Goal: Transaction & Acquisition: Purchase product/service

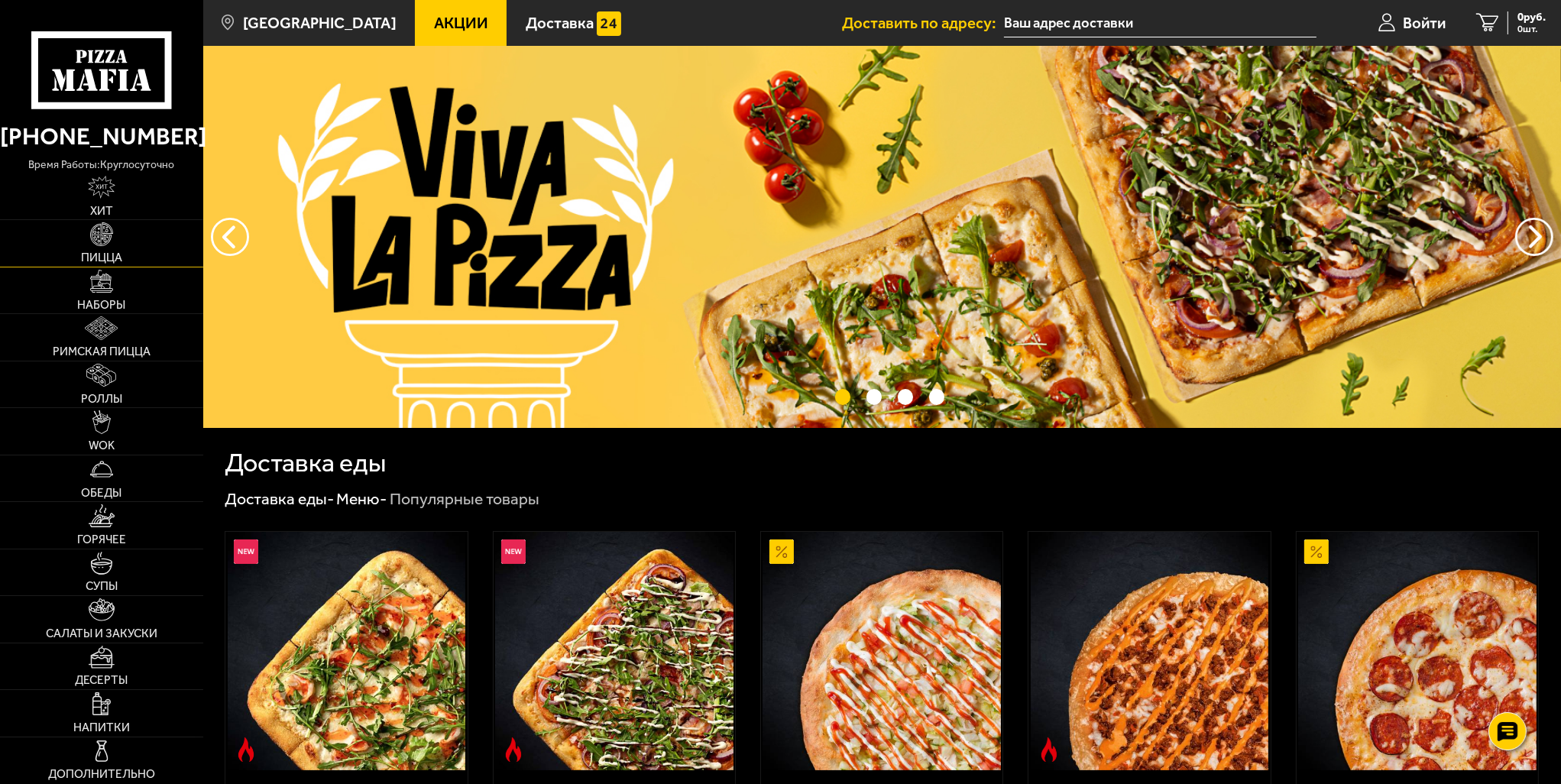
click at [101, 237] on img at bounding box center [102, 234] width 23 height 23
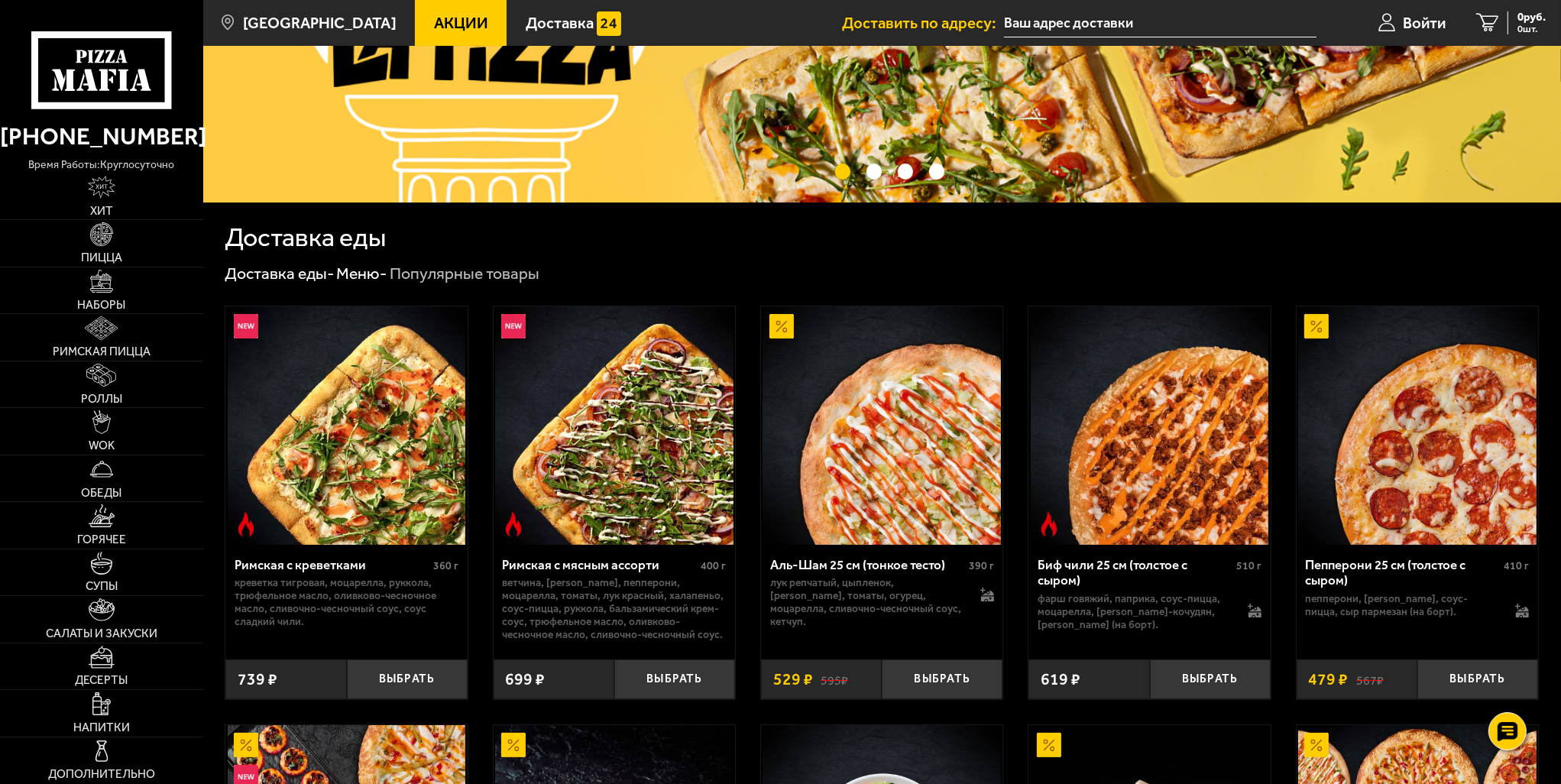
scroll to position [230, 0]
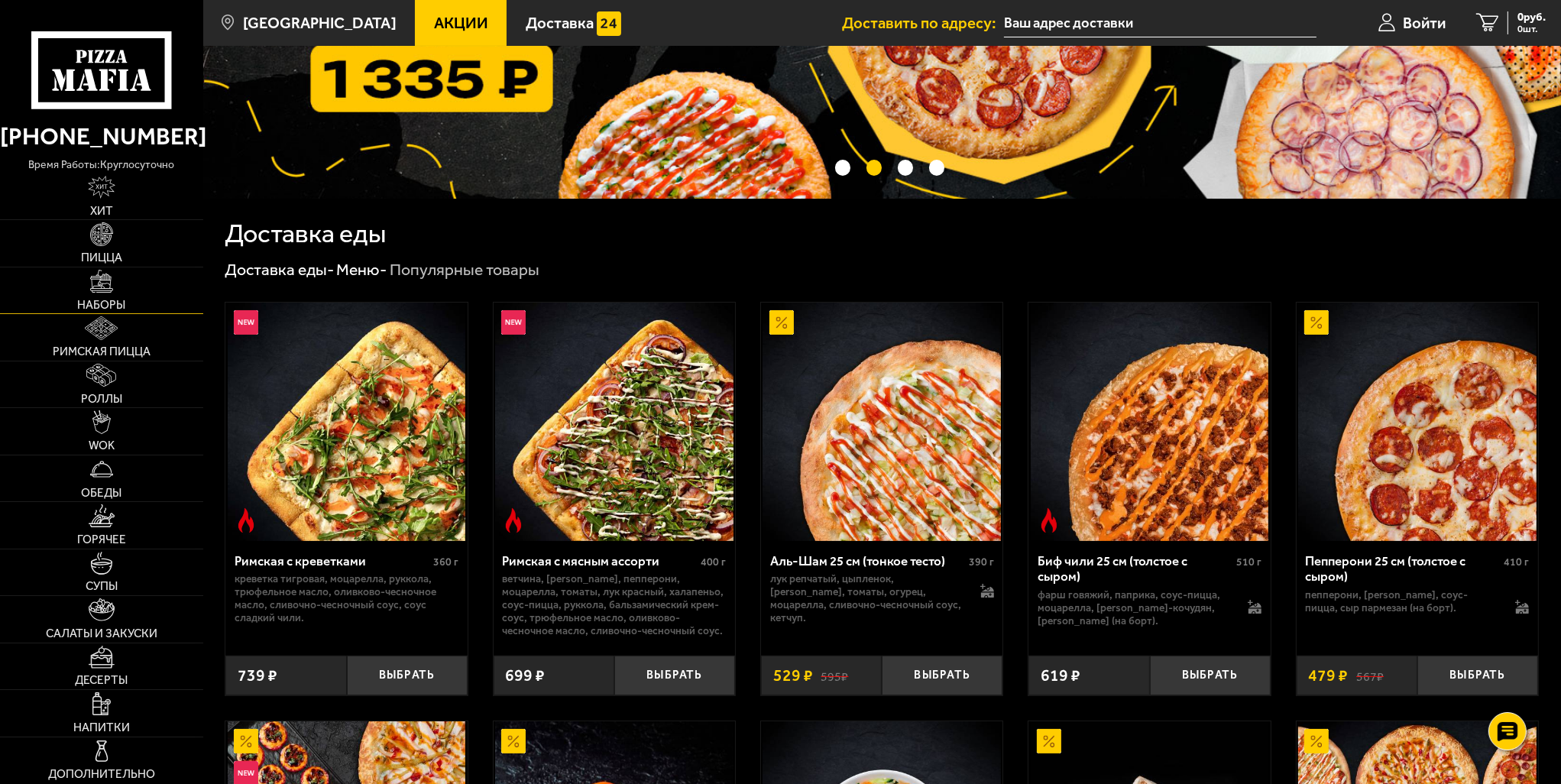
click at [109, 303] on span "Наборы" at bounding box center [101, 305] width 48 height 11
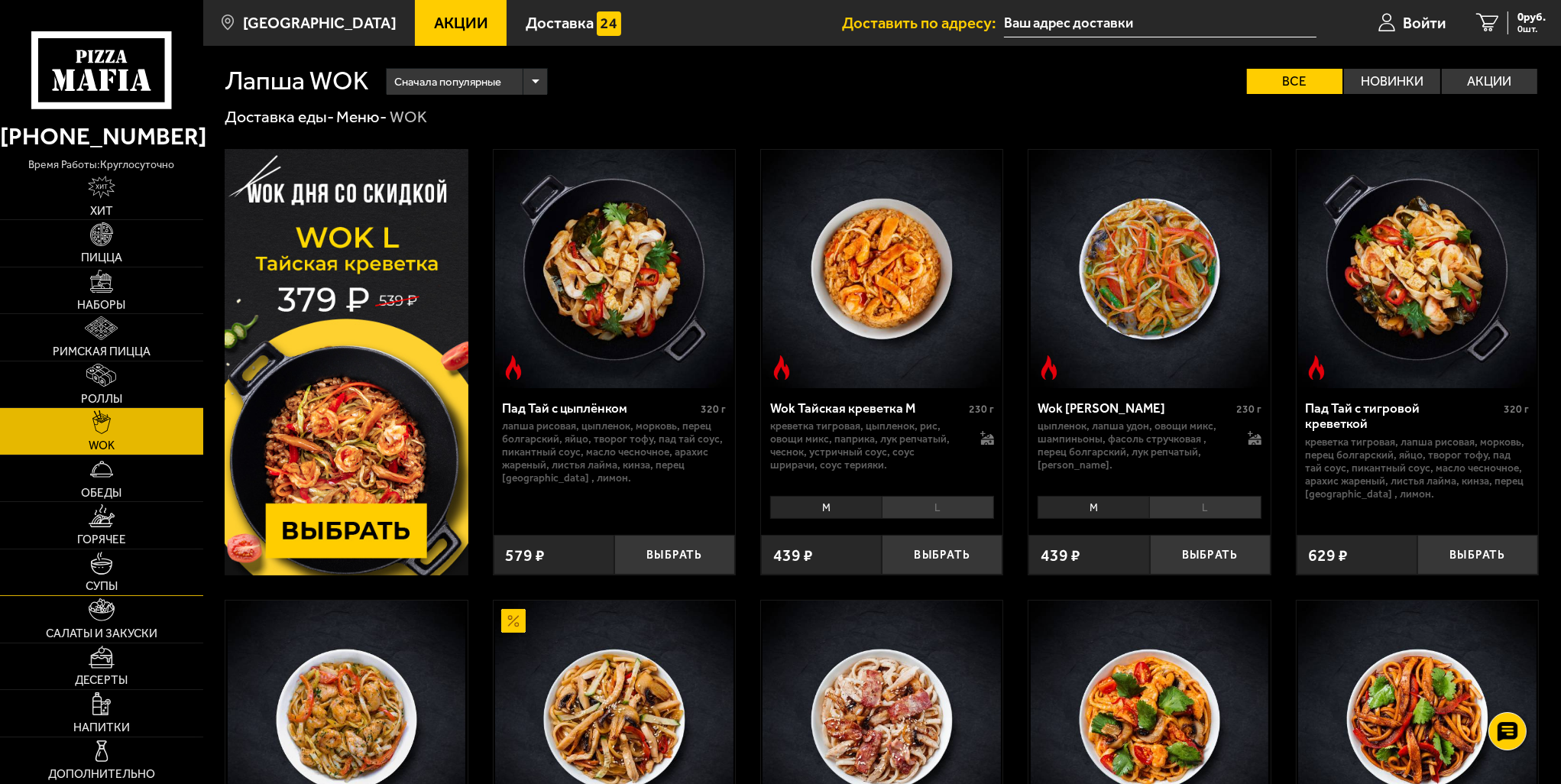
click at [105, 588] on span "Супы" at bounding box center [102, 586] width 32 height 11
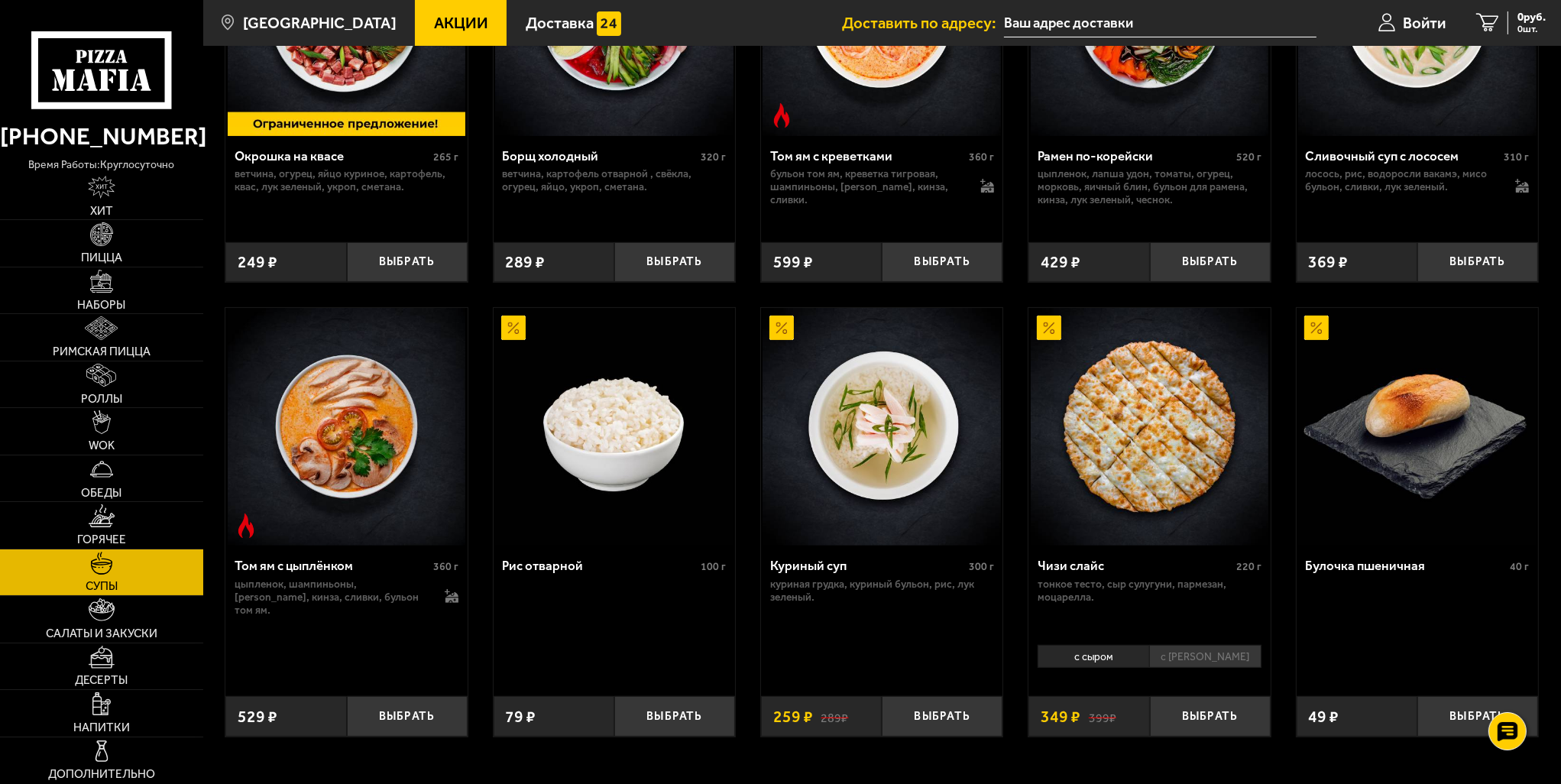
scroll to position [476, 0]
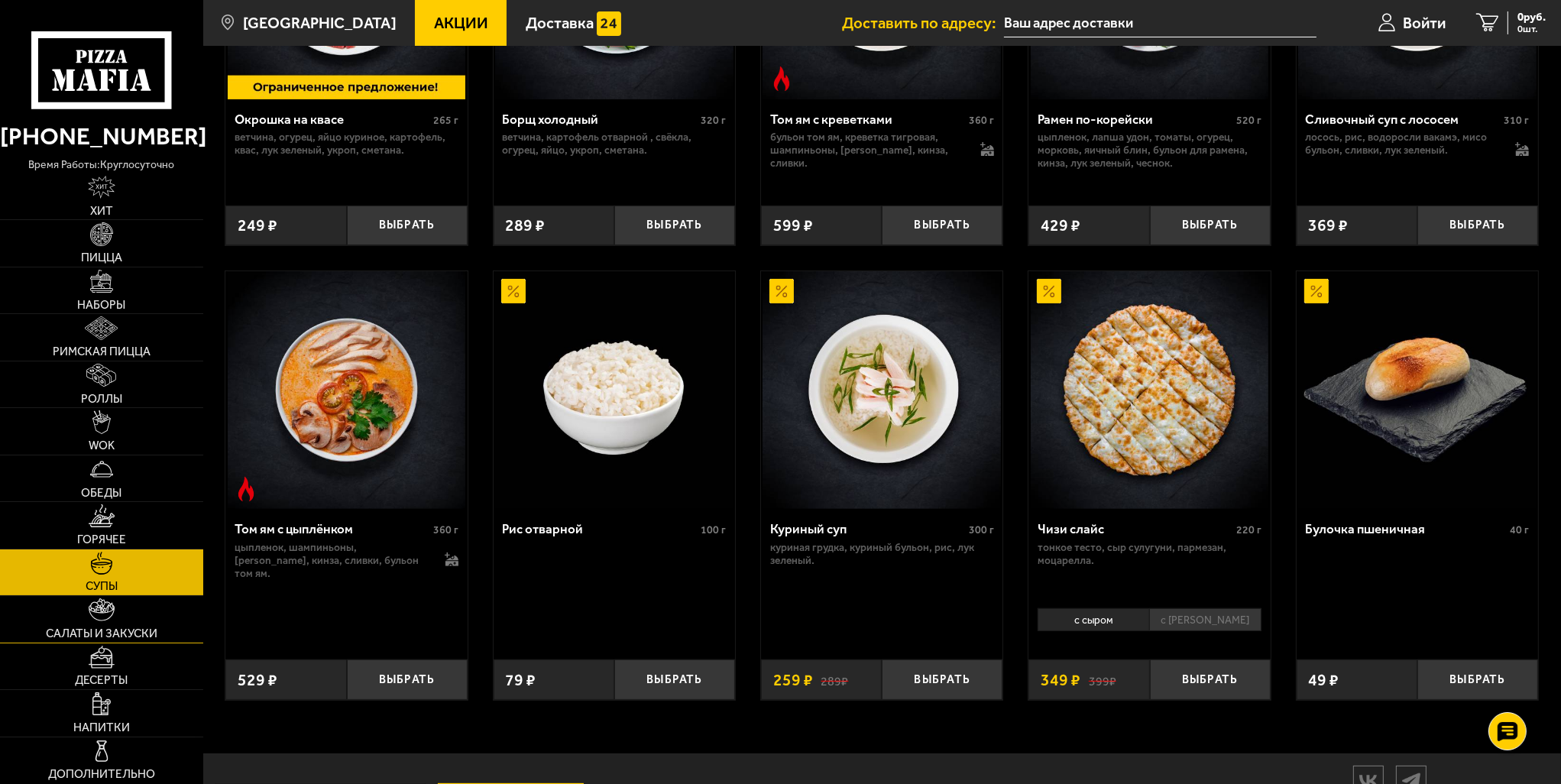
click at [119, 622] on link "Салаты и закуски" at bounding box center [102, 618] width 203 height 46
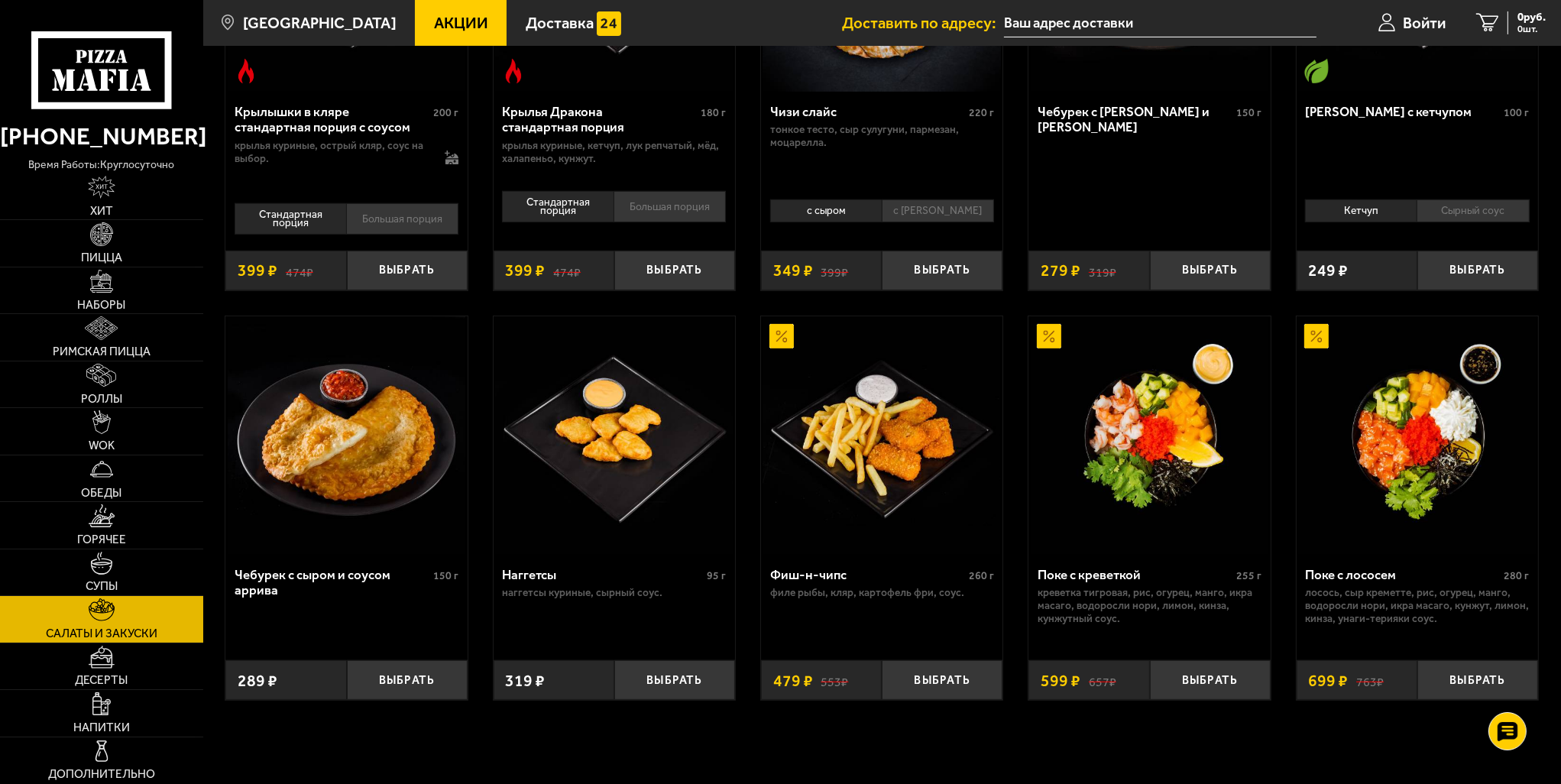
scroll to position [755, 0]
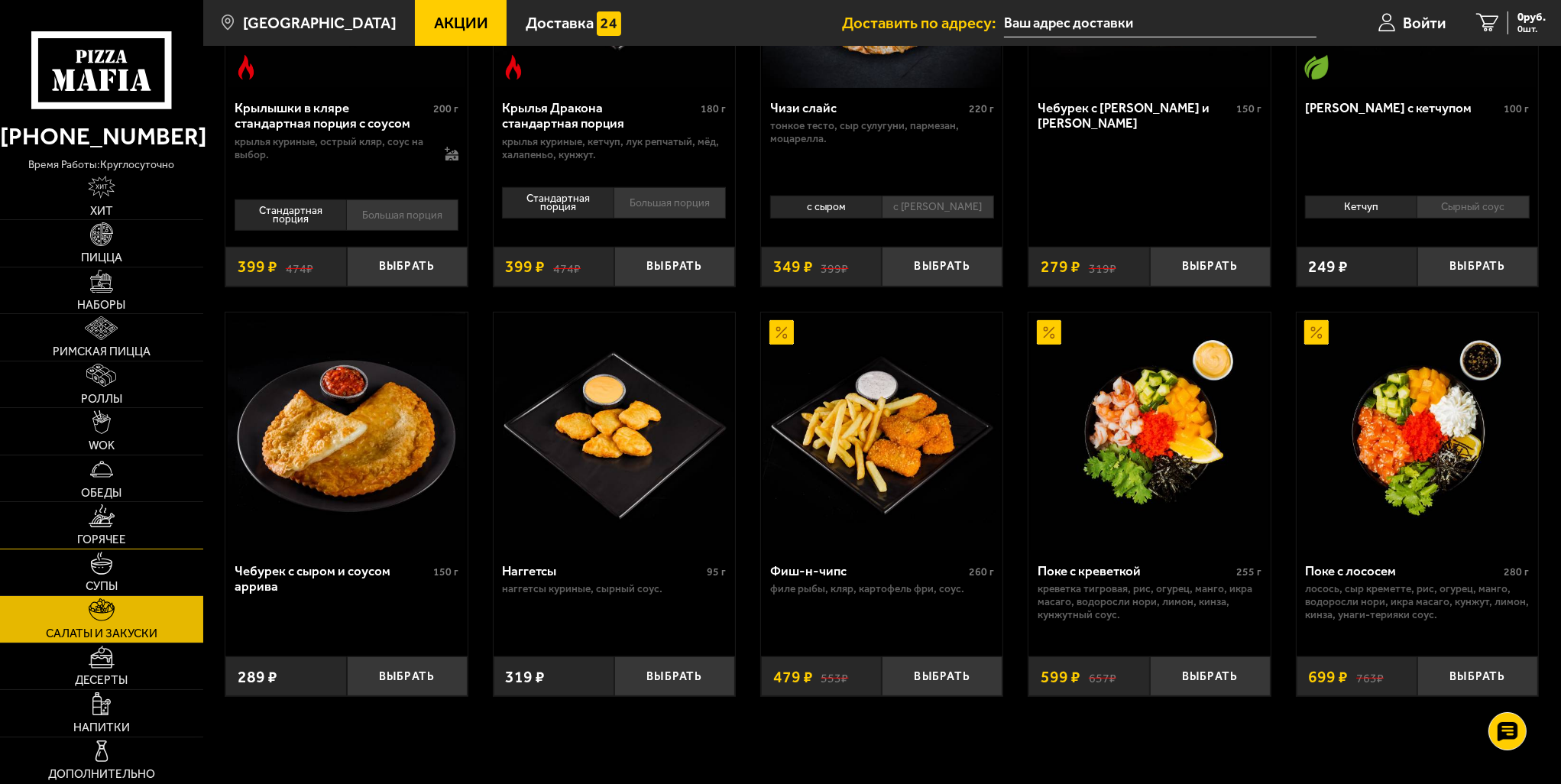
click at [101, 531] on link "Горячее" at bounding box center [102, 525] width 203 height 46
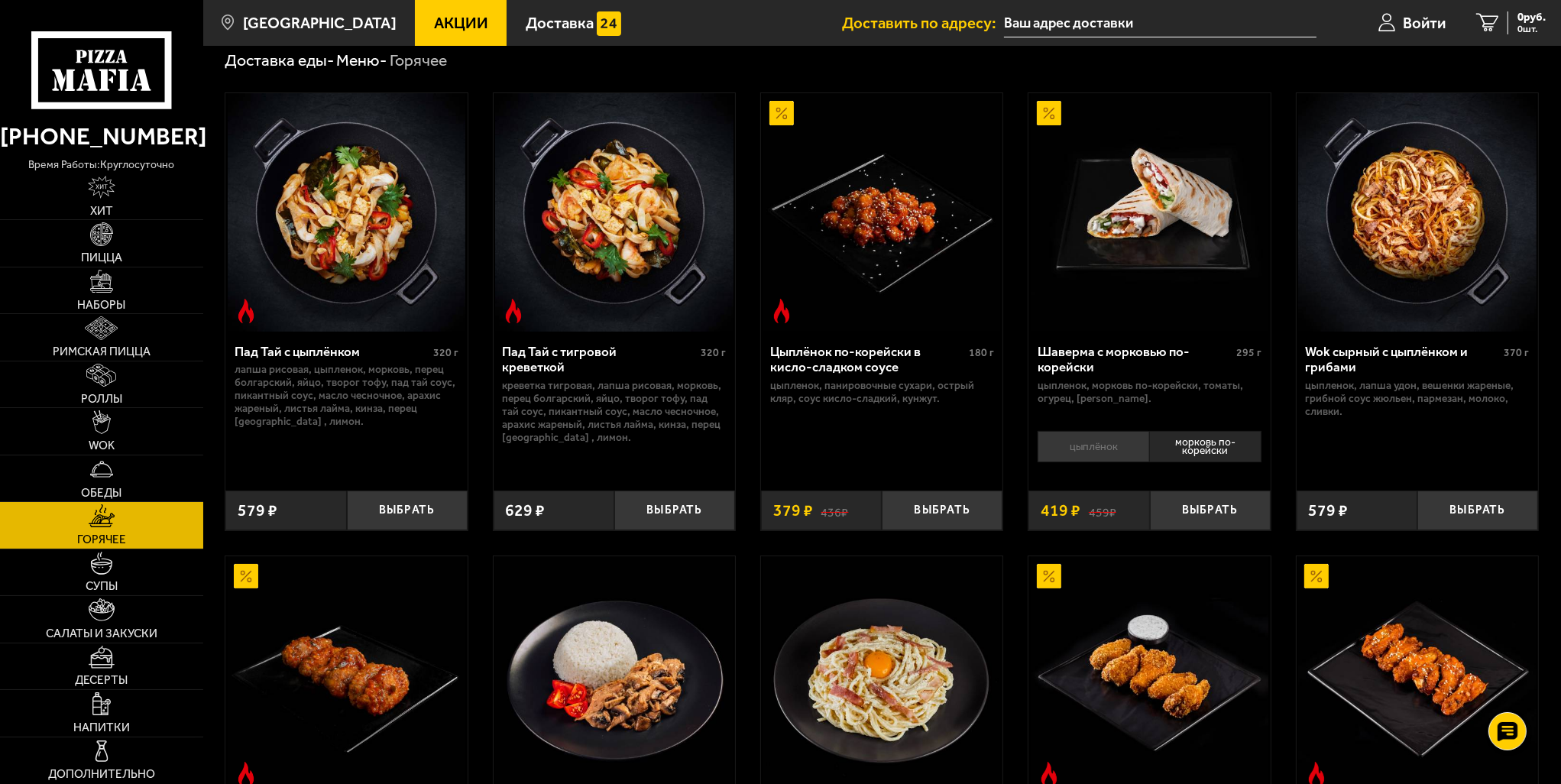
scroll to position [64, 0]
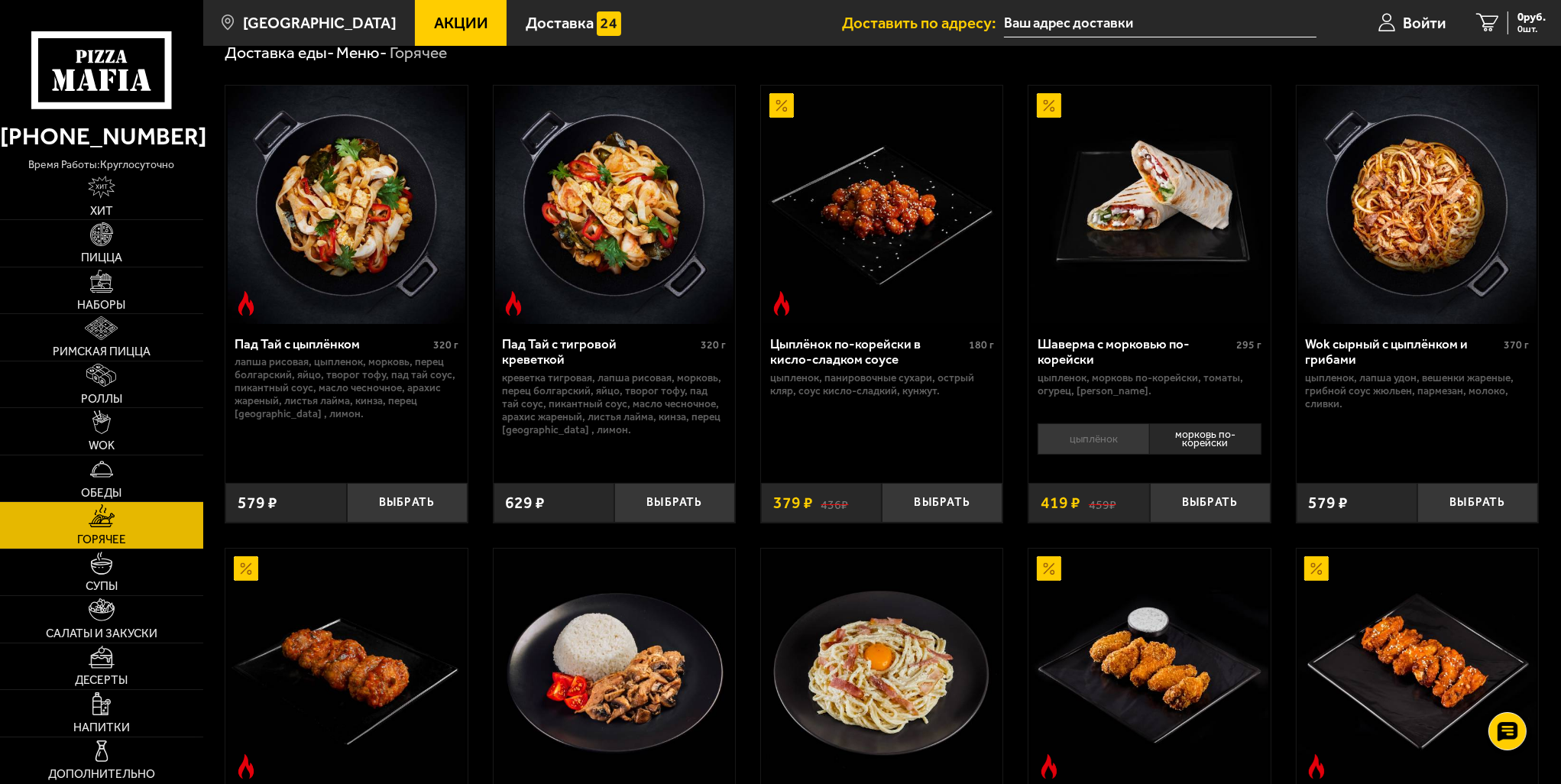
click at [1097, 440] on li "цыплёнок" at bounding box center [1093, 439] width 111 height 32
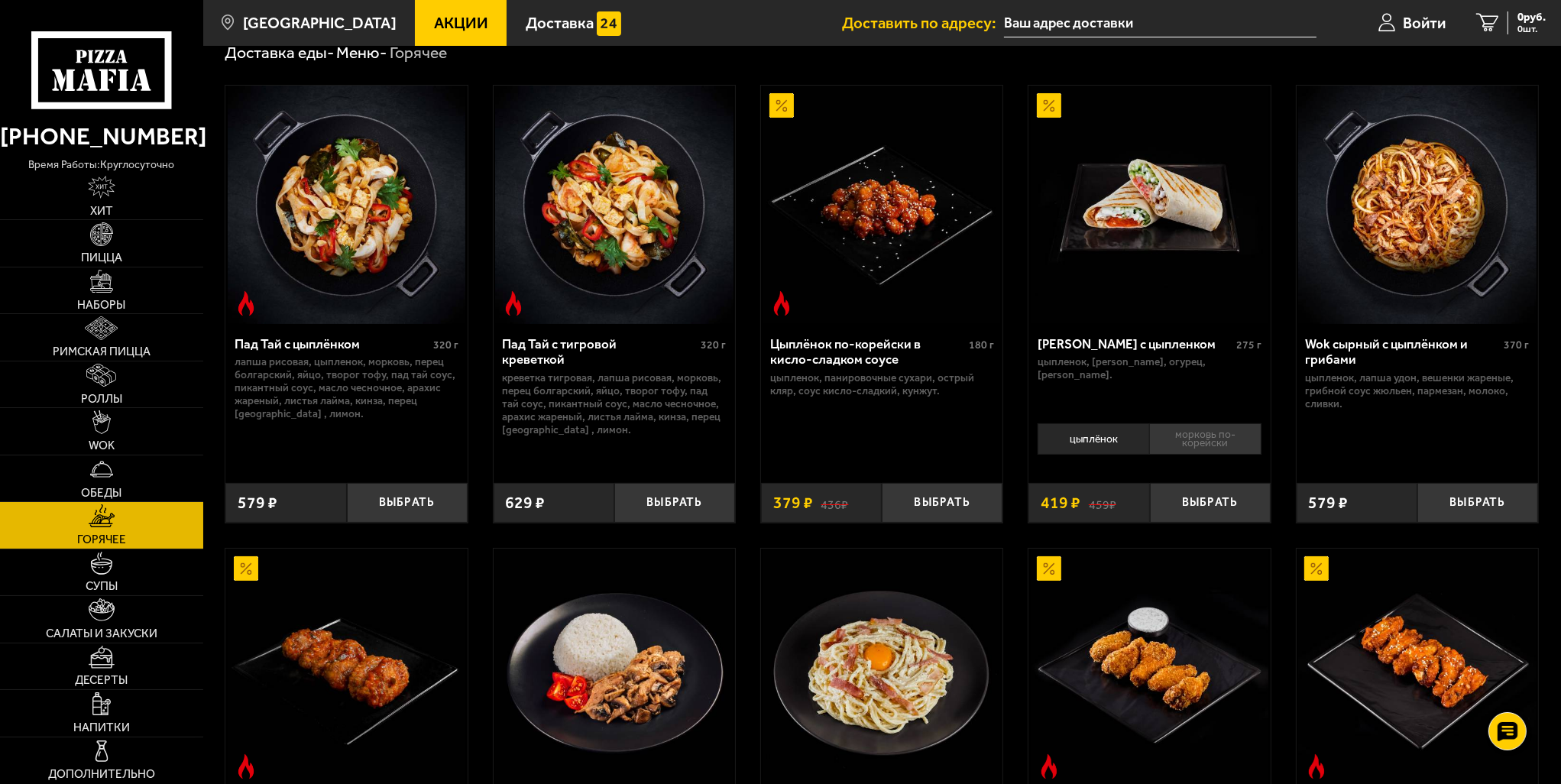
click at [1217, 439] on li "морковь по-корейски" at bounding box center [1205, 439] width 112 height 32
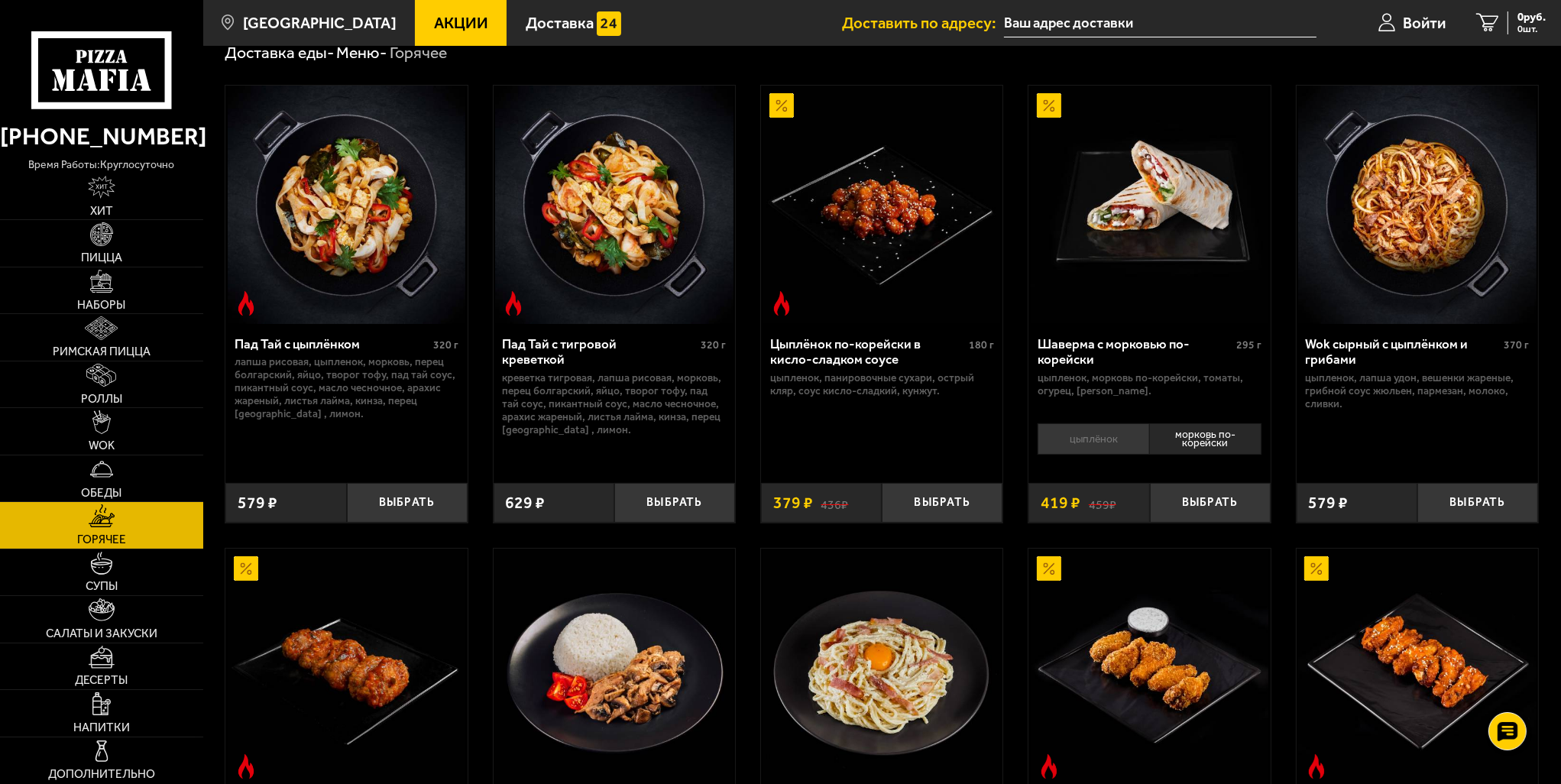
click at [1104, 435] on li "цыплёнок" at bounding box center [1093, 439] width 111 height 32
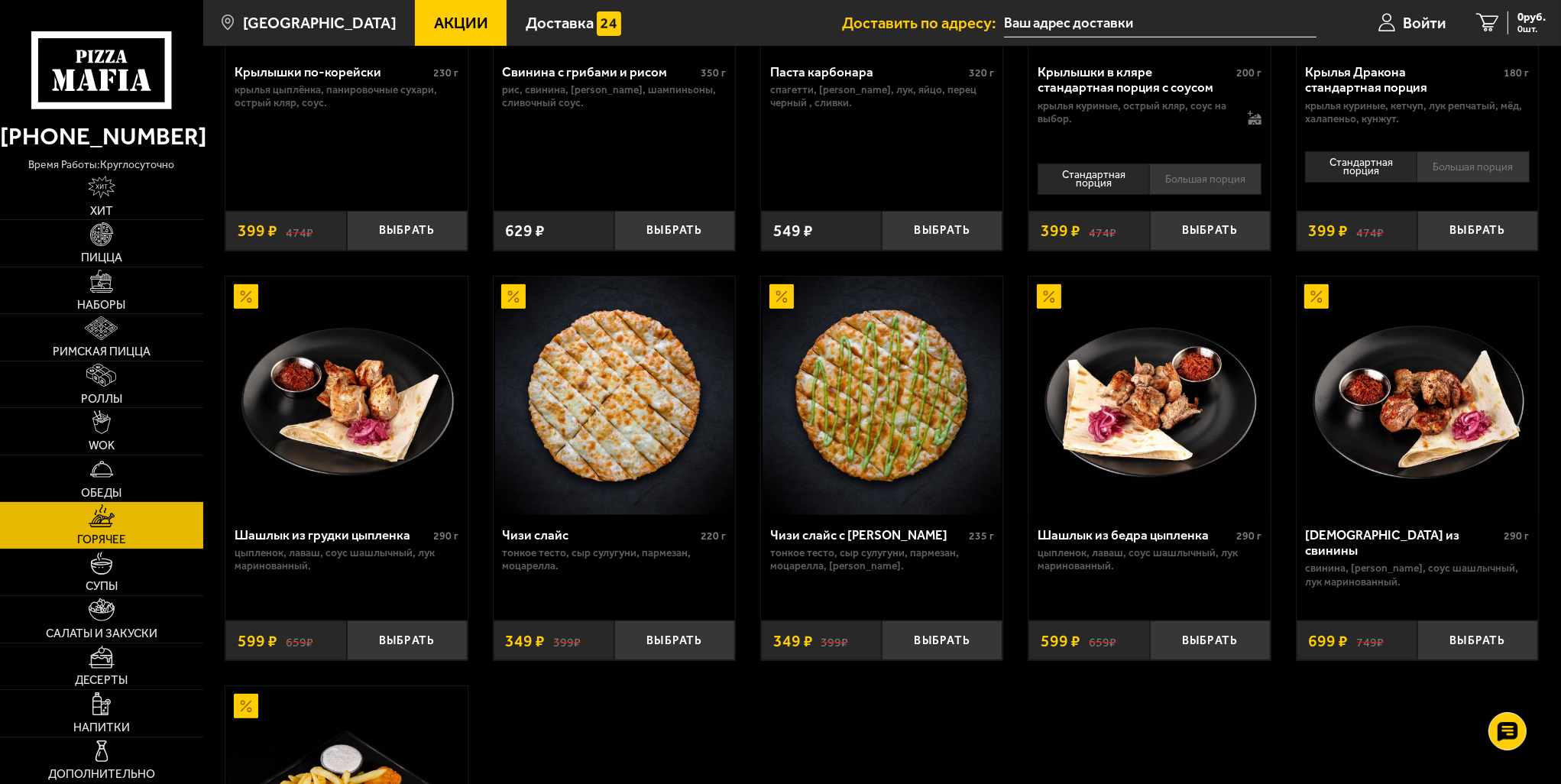
scroll to position [802, 0]
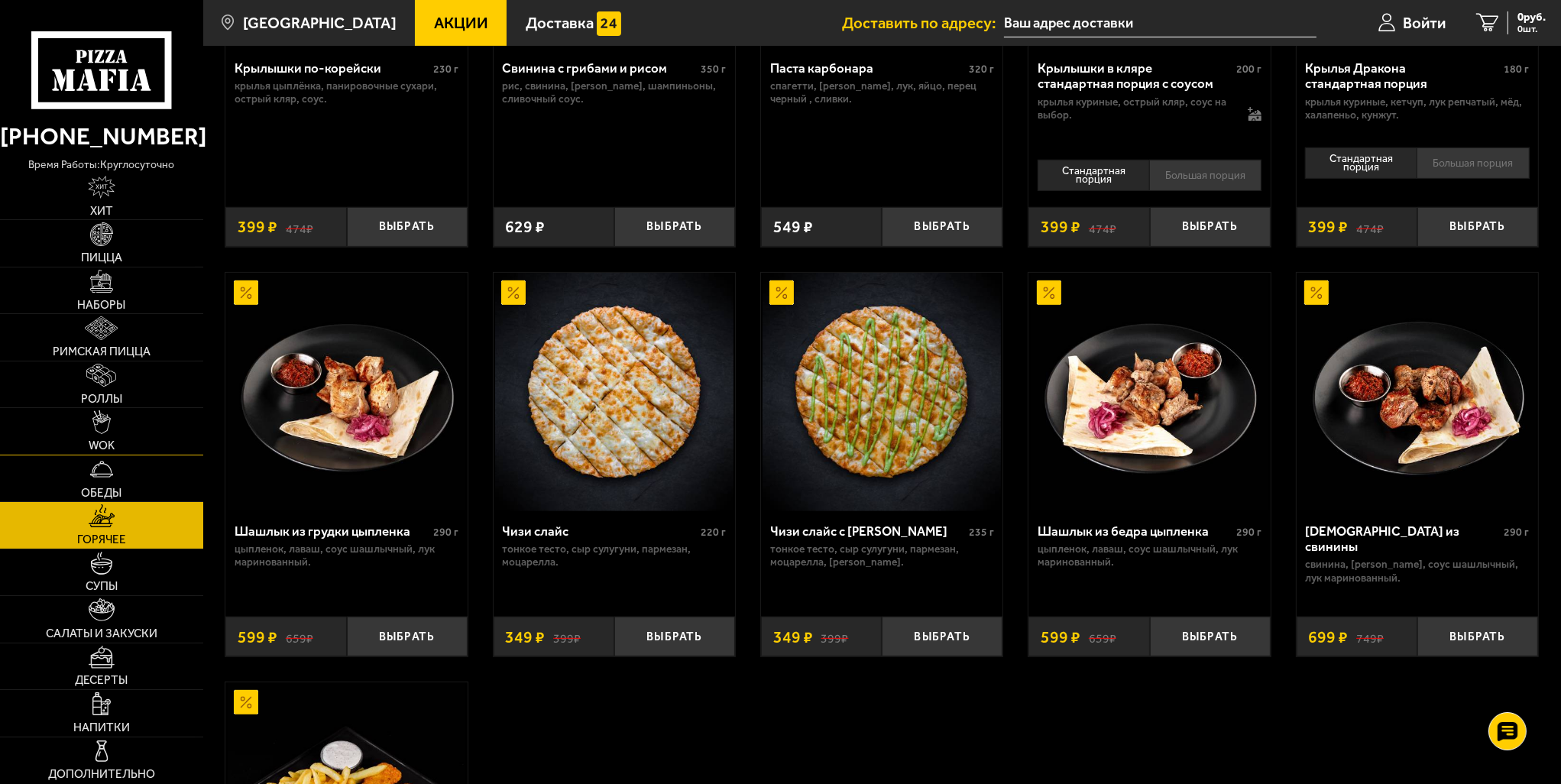
click at [121, 427] on link "WOK" at bounding box center [102, 431] width 203 height 46
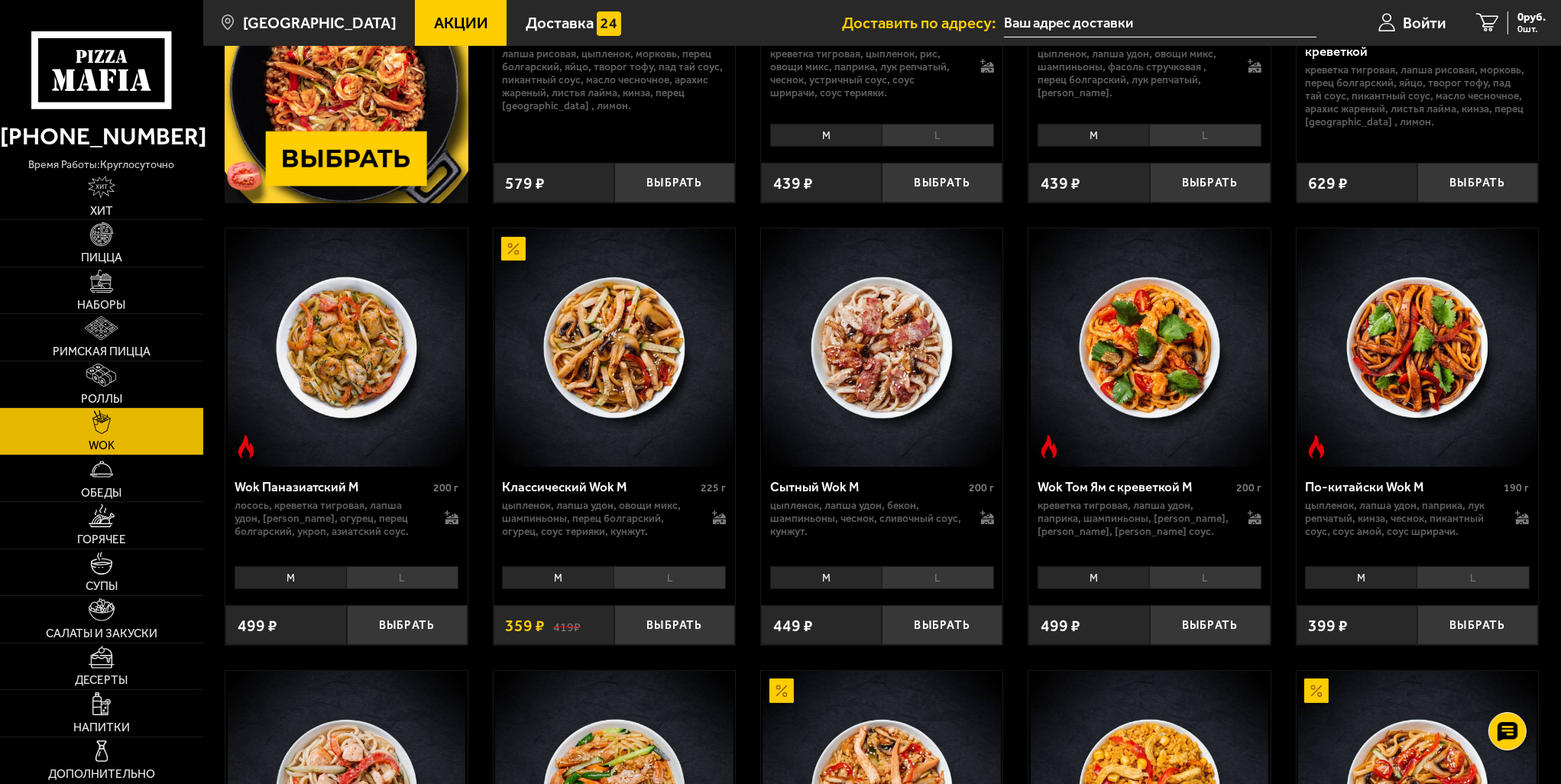
scroll to position [382, 0]
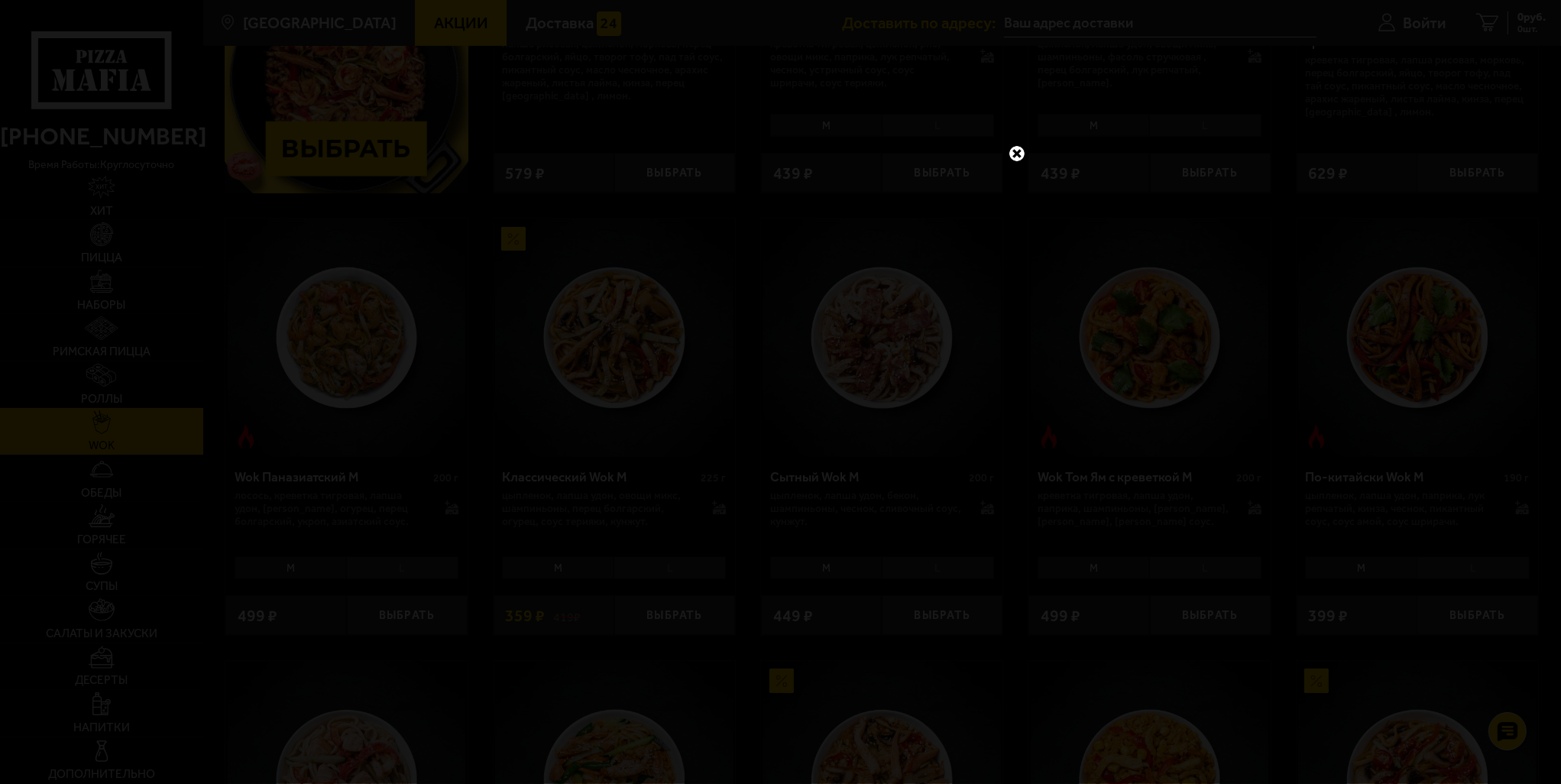
click at [1014, 157] on link at bounding box center [1017, 153] width 20 height 20
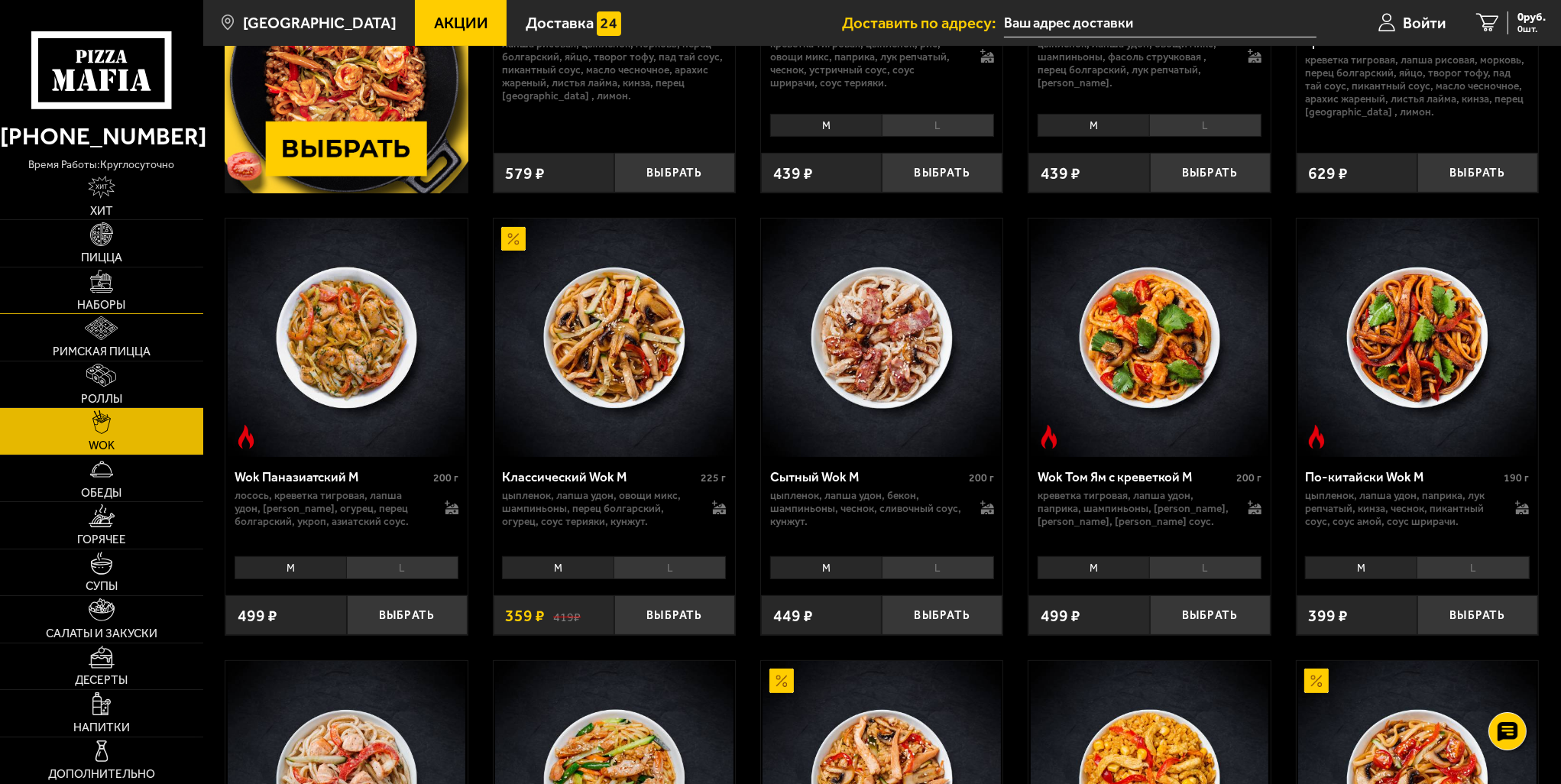
click at [113, 313] on link "Наборы" at bounding box center [102, 290] width 203 height 46
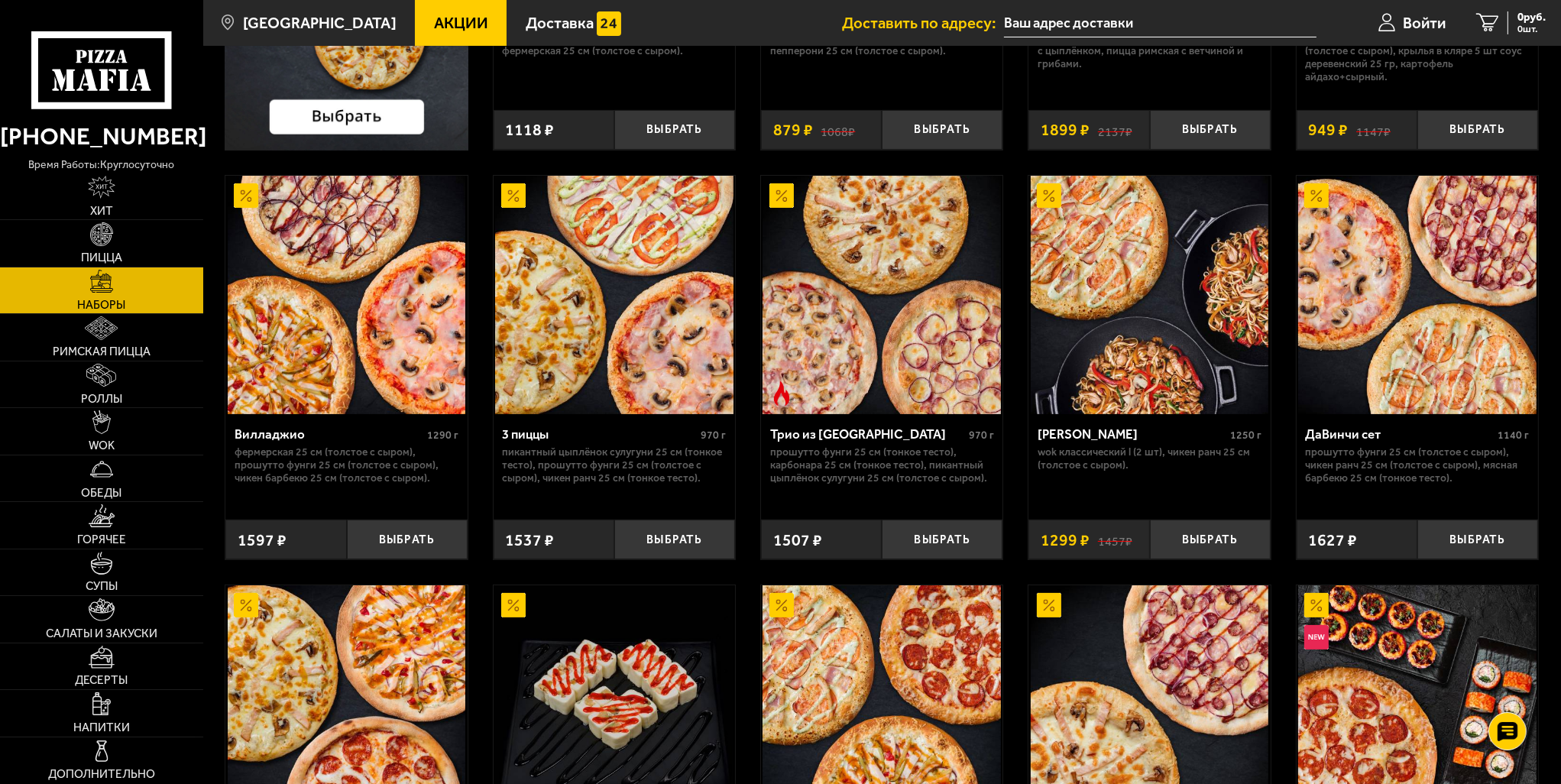
scroll to position [12, 0]
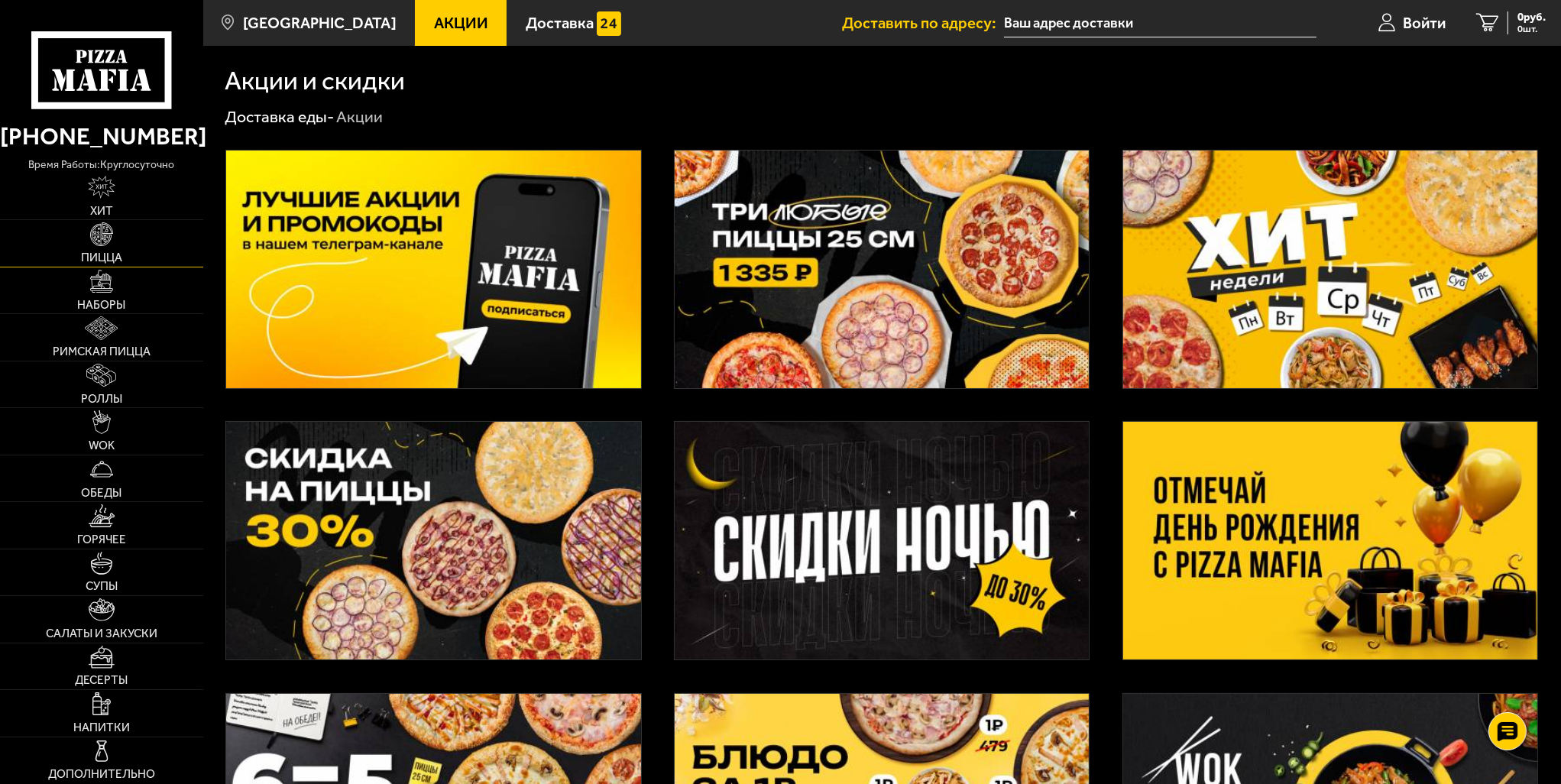
click at [105, 252] on span "Пицца" at bounding box center [101, 258] width 41 height 11
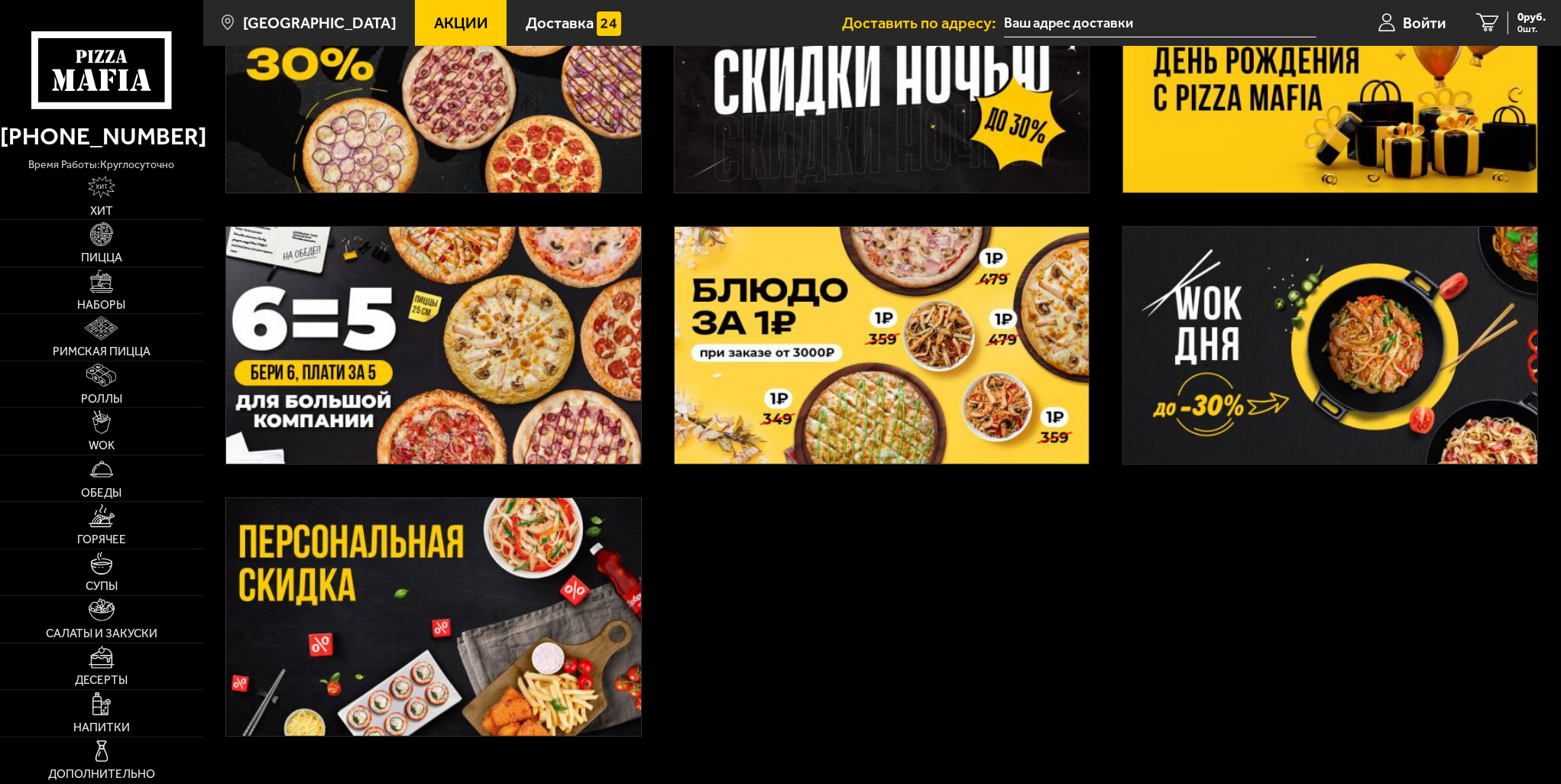
scroll to position [569, 0]
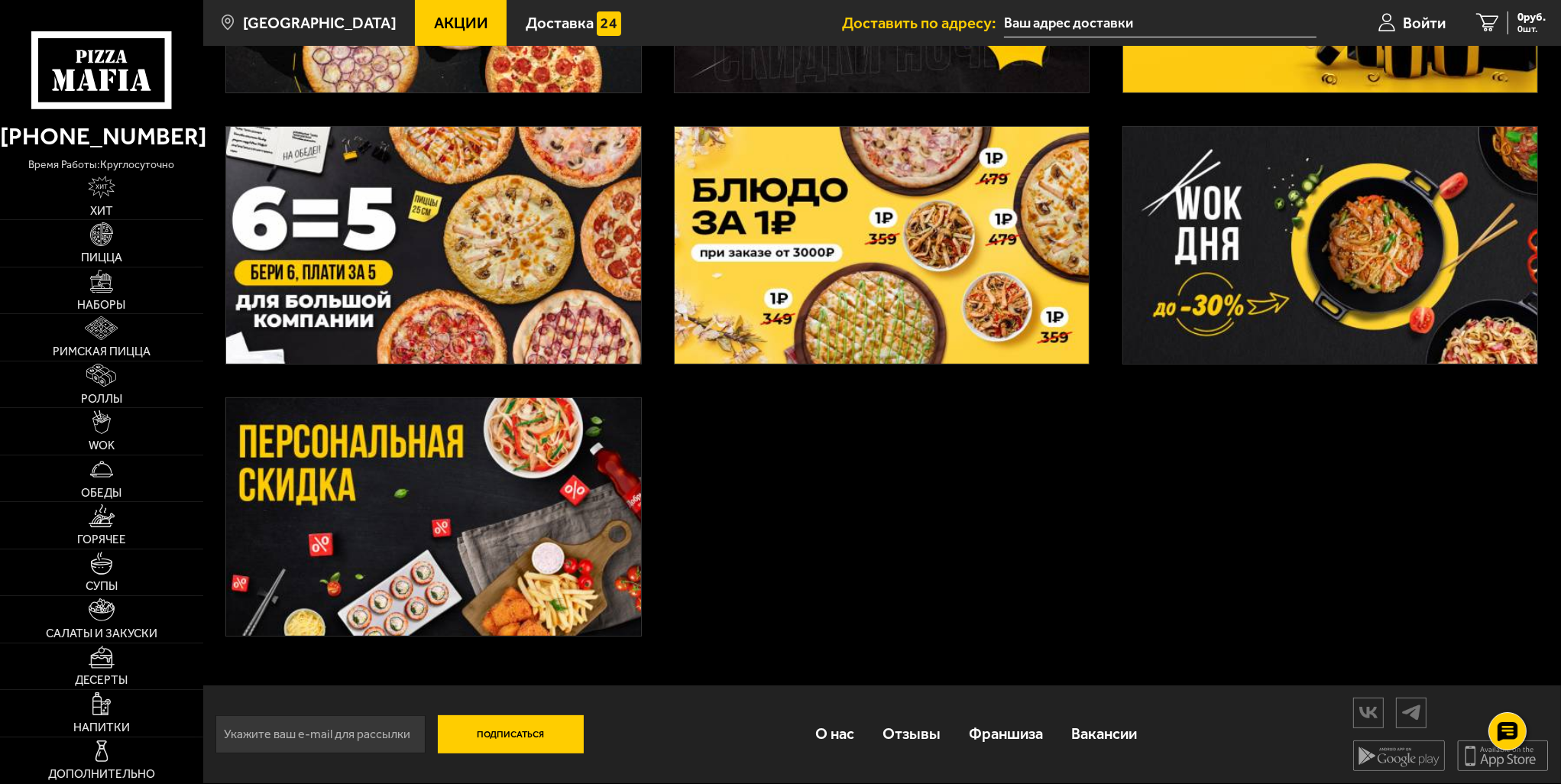
click at [1305, 300] on img at bounding box center [1330, 245] width 415 height 237
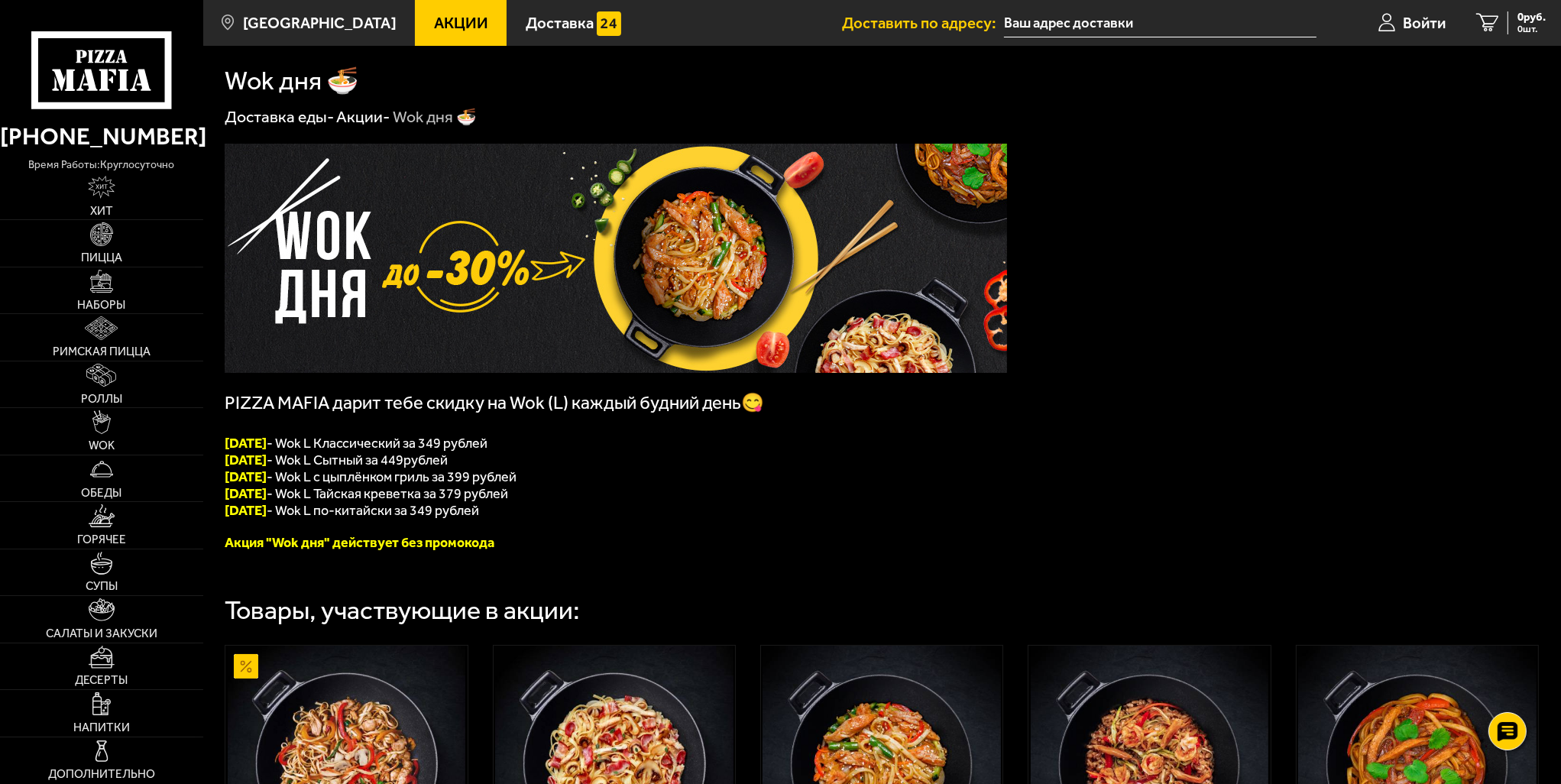
scroll to position [569, 0]
